Goal: Transaction & Acquisition: Download file/media

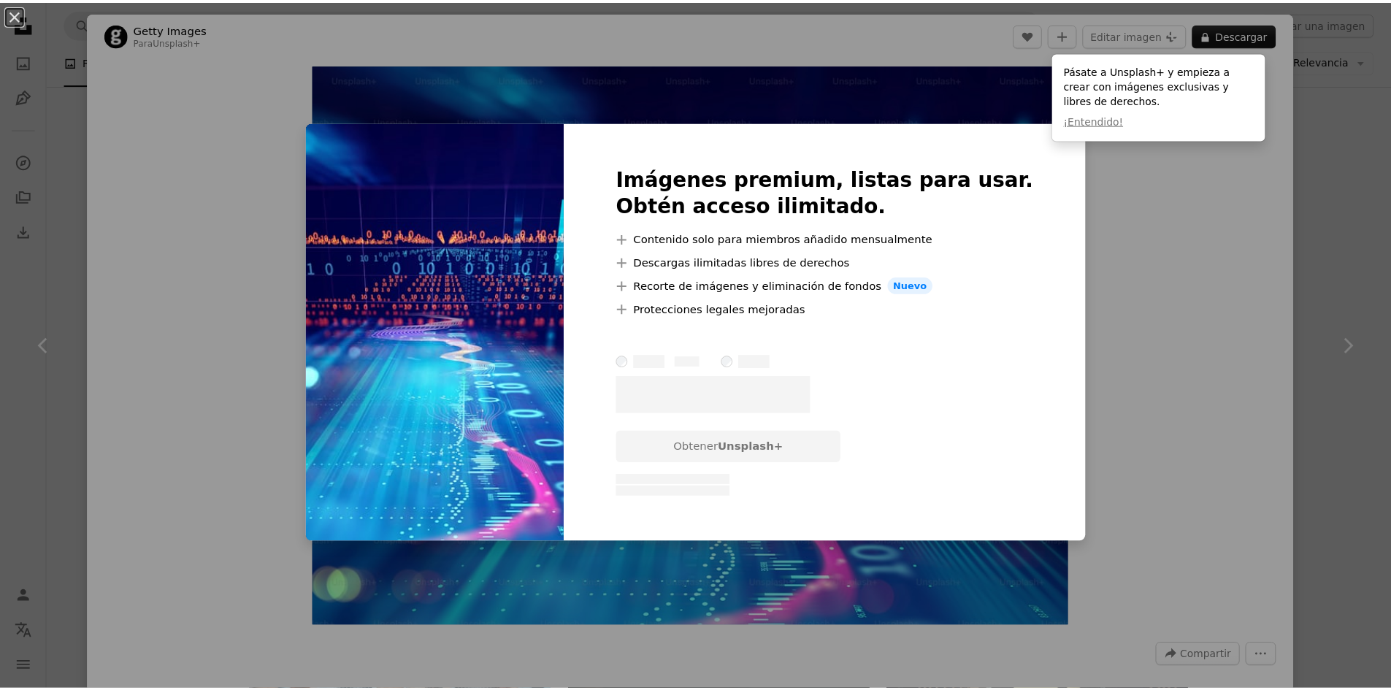
scroll to position [949, 0]
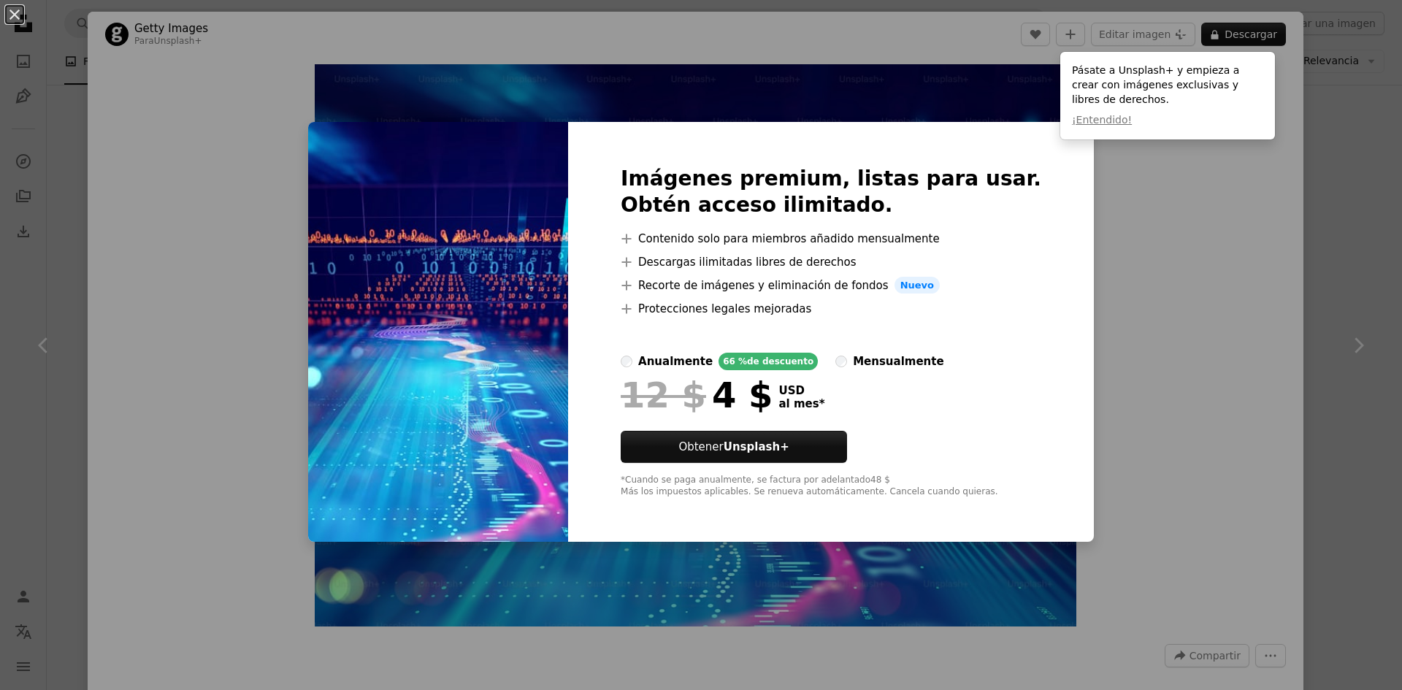
click at [1092, 266] on div "An X shape Imágenes premium, listas para usar. Obtén acceso ilimitado. A plus s…" at bounding box center [701, 345] width 1402 height 690
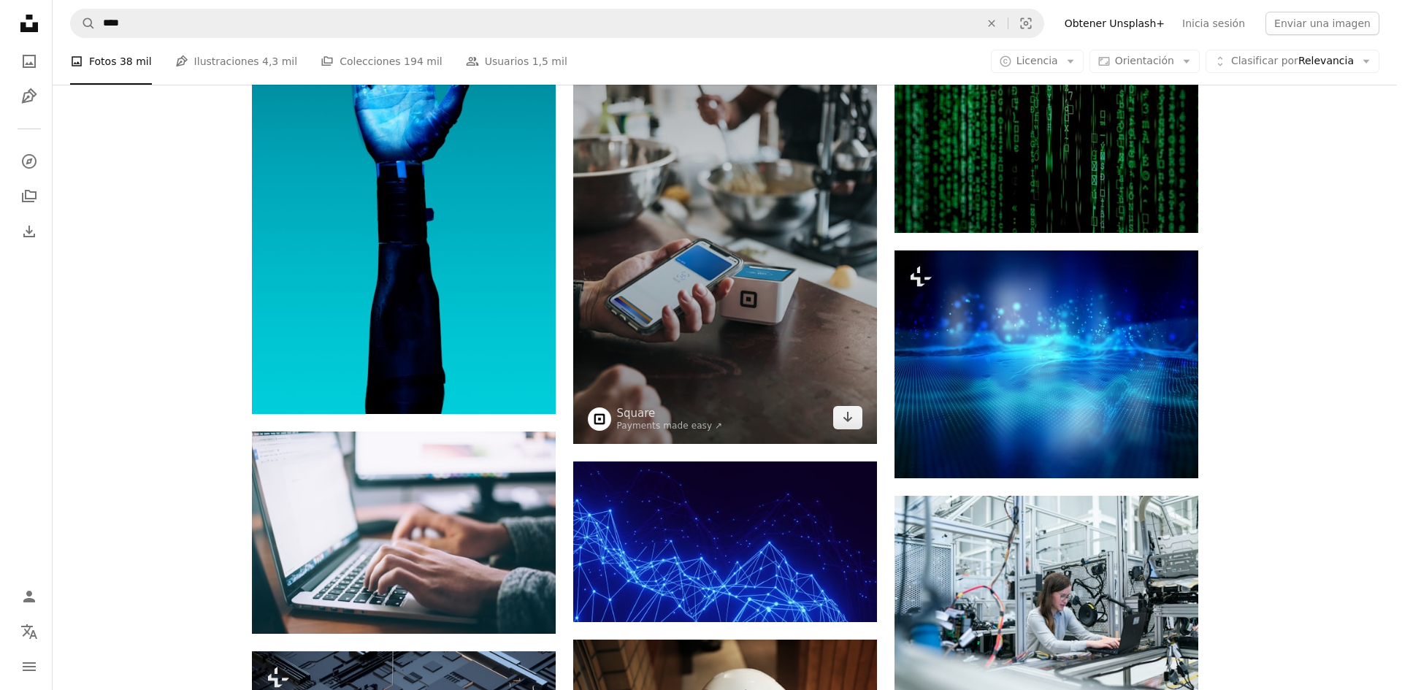
scroll to position [1387, 0]
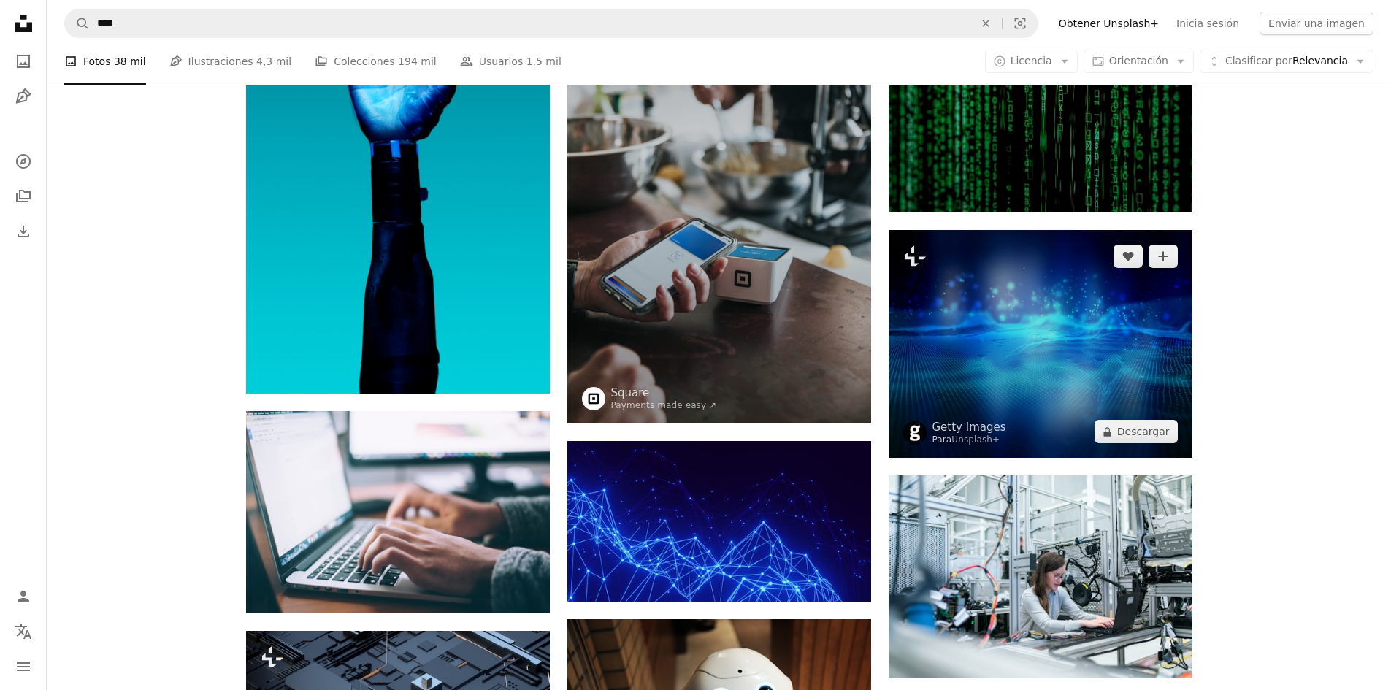
click at [1013, 338] on img at bounding box center [1040, 344] width 304 height 228
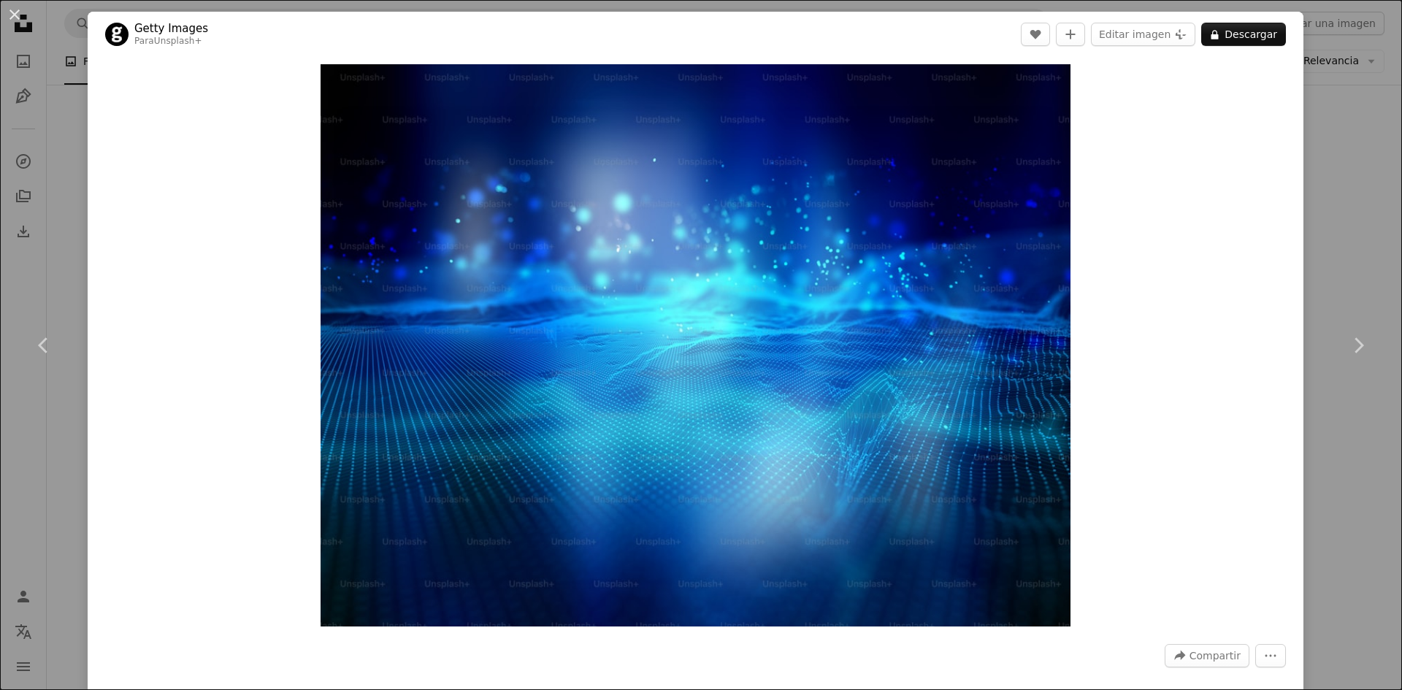
click at [1357, 235] on div "An X shape Chevron left Chevron right Getty Images Para Unsplash+ A heart A plu…" at bounding box center [701, 345] width 1402 height 690
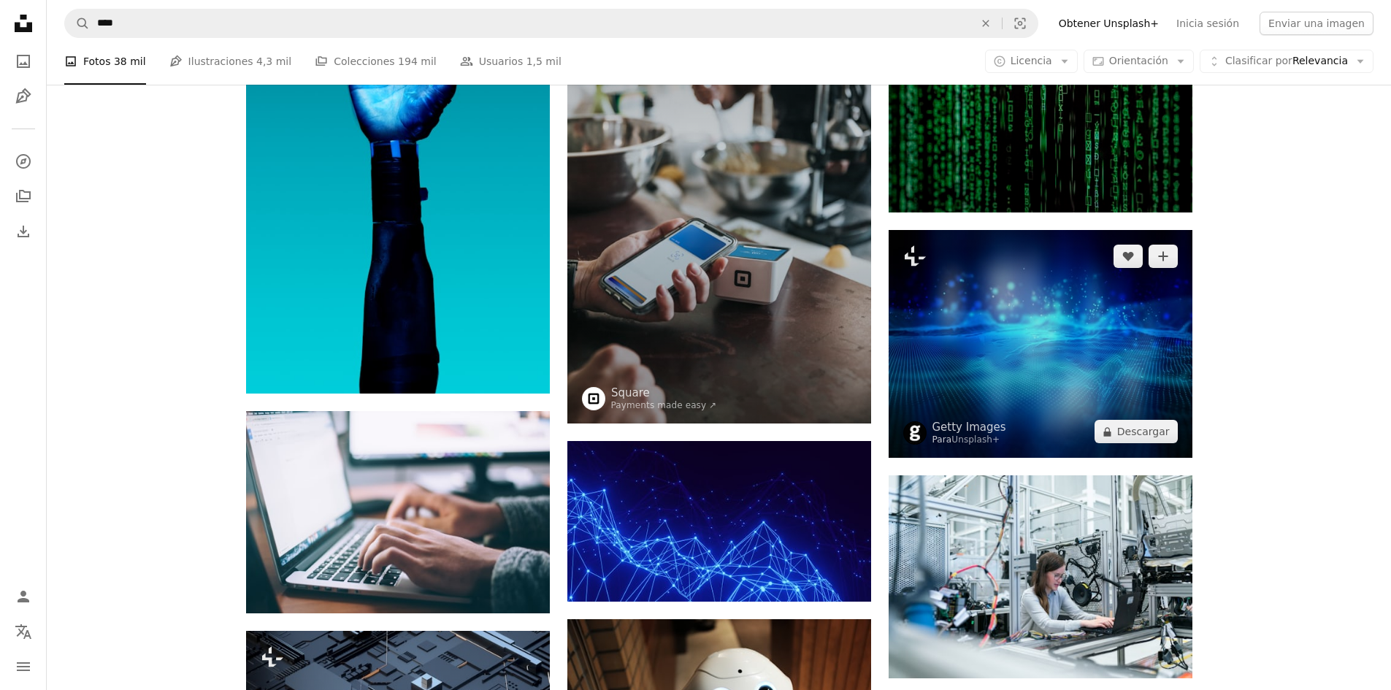
click at [1113, 289] on img at bounding box center [1040, 344] width 304 height 228
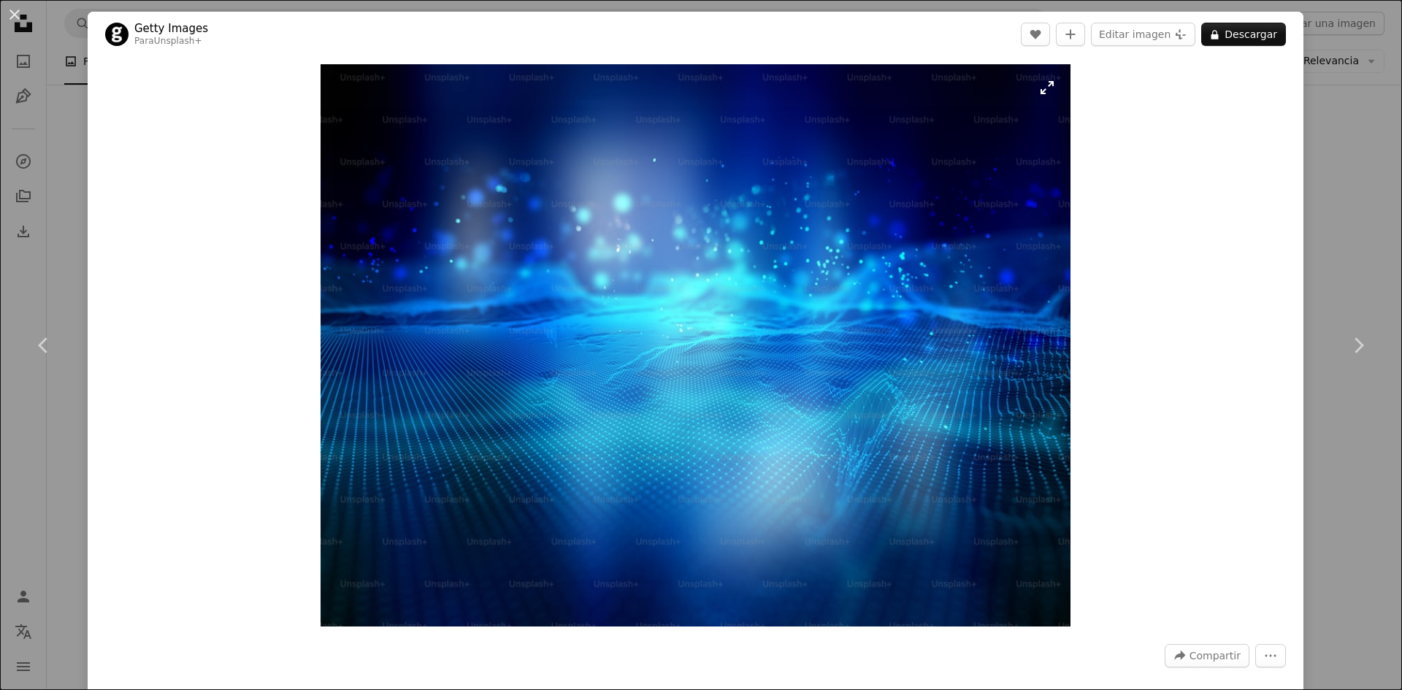
click at [1042, 94] on img "Ampliar en esta imagen" at bounding box center [695, 345] width 750 height 562
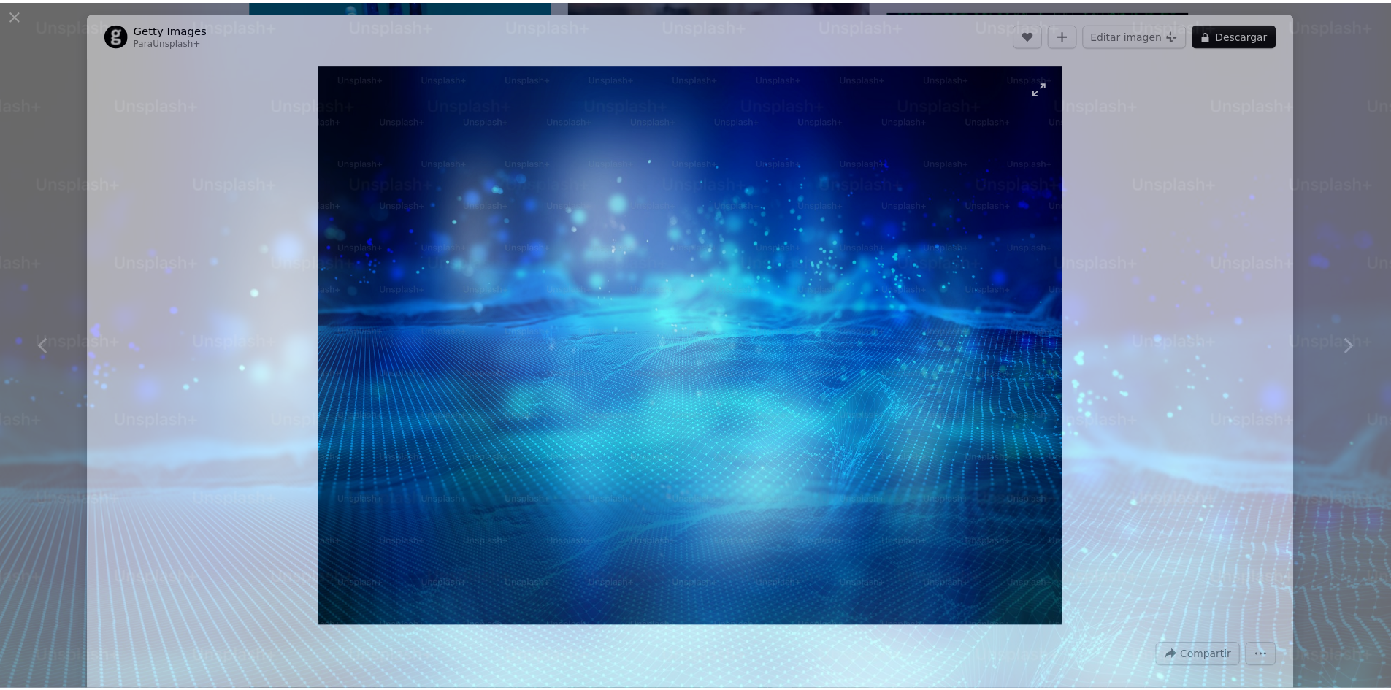
scroll to position [174, 0]
